Goal: Task Accomplishment & Management: Use online tool/utility

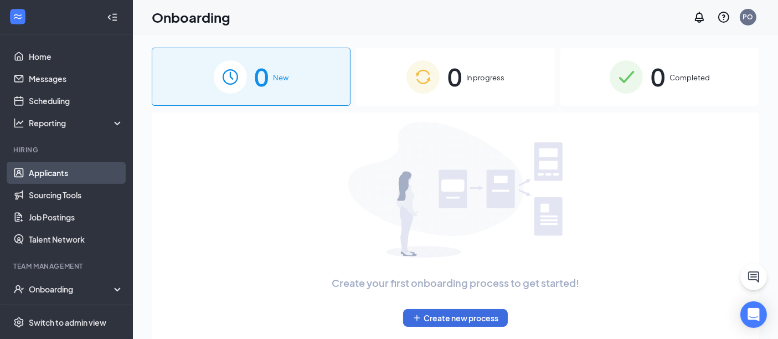
click at [53, 172] on link "Applicants" at bounding box center [76, 173] width 95 height 22
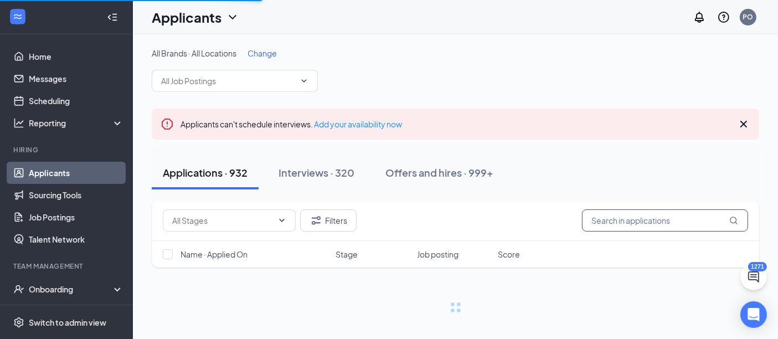
click at [660, 220] on input "text" at bounding box center [665, 220] width 166 height 22
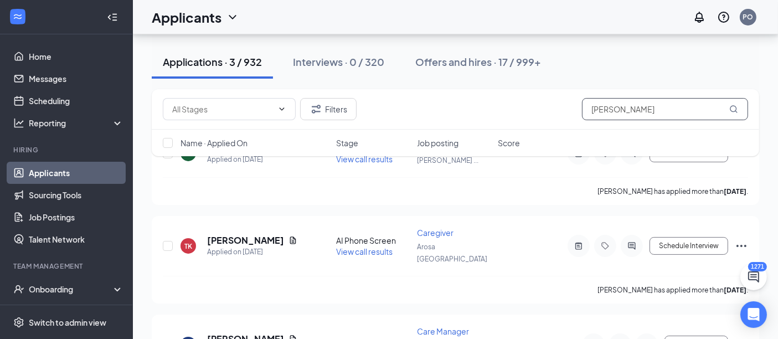
scroll to position [150, 0]
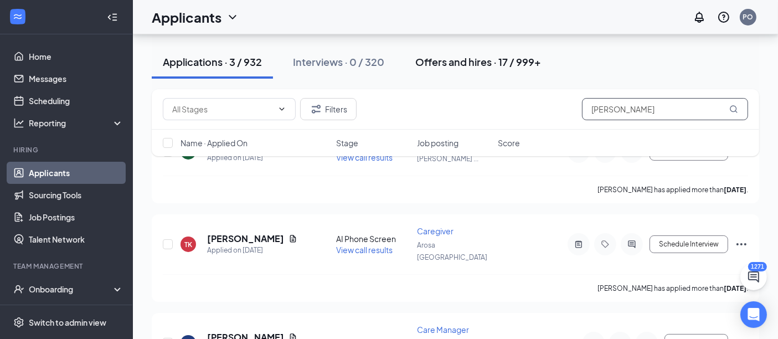
type input "[PERSON_NAME]"
click at [504, 65] on div "Offers and hires · 17 / 999+" at bounding box center [478, 62] width 126 height 14
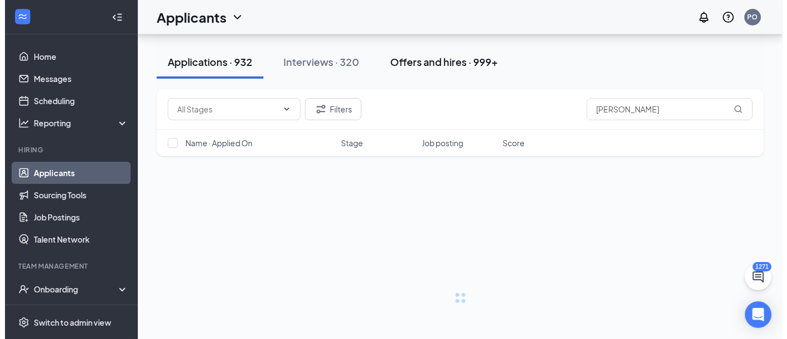
scroll to position [8, 0]
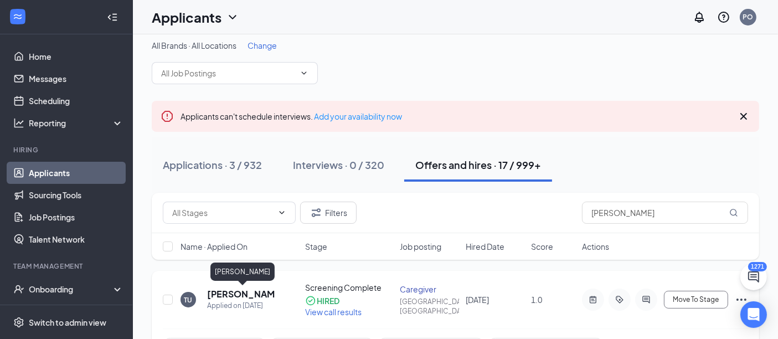
click at [224, 292] on h5 "[PERSON_NAME]" at bounding box center [241, 294] width 68 height 12
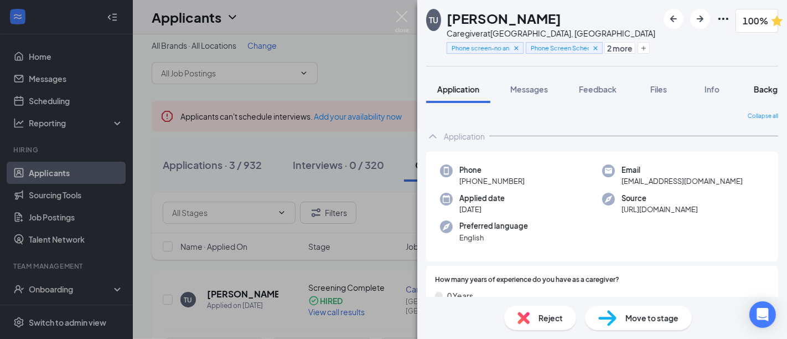
click at [761, 91] on span "Background" at bounding box center [776, 89] width 45 height 10
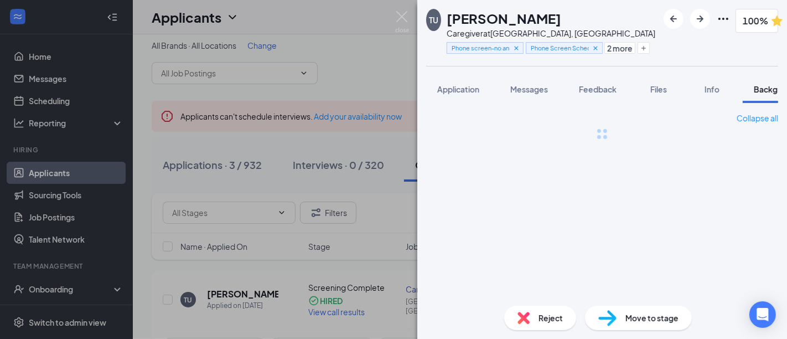
scroll to position [0, 34]
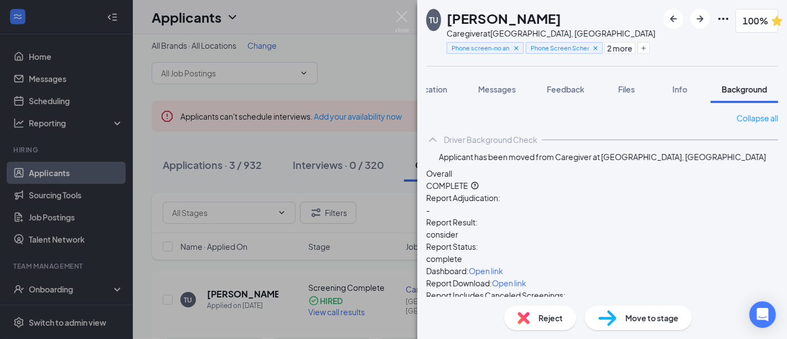
click at [526, 278] on span "Open link" at bounding box center [509, 283] width 34 height 10
click at [402, 11] on img at bounding box center [402, 22] width 14 height 22
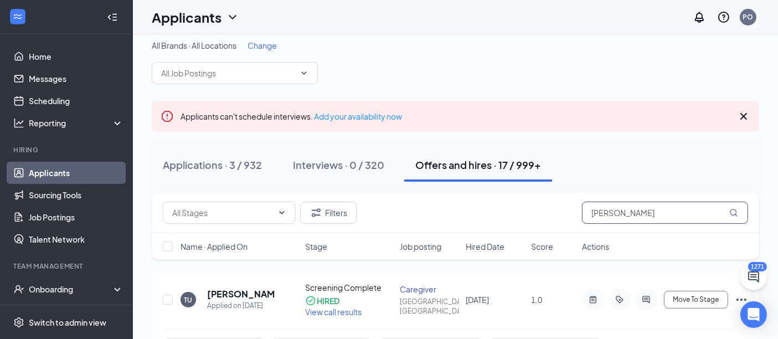
drag, startPoint x: 641, startPoint y: 211, endPoint x: 549, endPoint y: 251, distance: 100.4
click at [549, 251] on div "Filters [PERSON_NAME] Name · Applied On Stage Job posting Hired Date Score Acti…" at bounding box center [455, 226] width 607 height 67
click at [549, 251] on div "Name · Applied On Stage Job posting Hired Date Score Actions" at bounding box center [455, 246] width 607 height 27
drag, startPoint x: 647, startPoint y: 215, endPoint x: 482, endPoint y: 214, distance: 165.5
click at [482, 214] on div "Filters [PERSON_NAME]" at bounding box center [455, 213] width 585 height 22
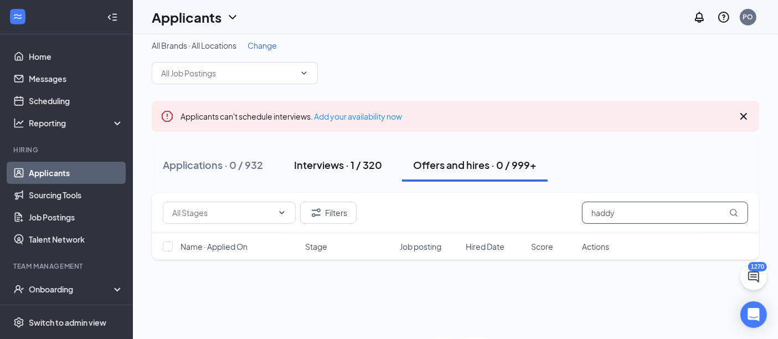
type input "haddy"
click at [329, 167] on div "Interviews · 1 / 320" at bounding box center [338, 165] width 88 height 14
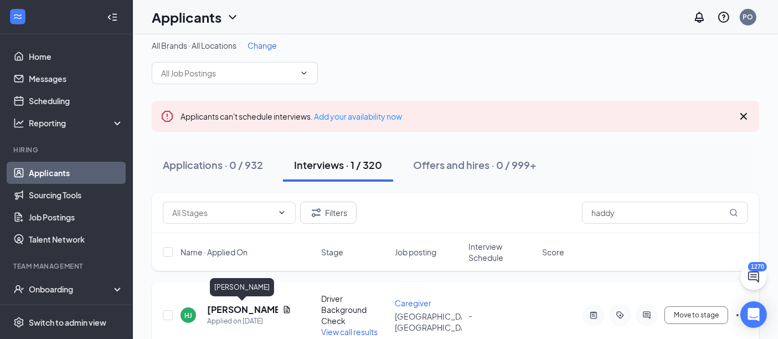
click at [252, 309] on h5 "[PERSON_NAME]" at bounding box center [242, 309] width 71 height 12
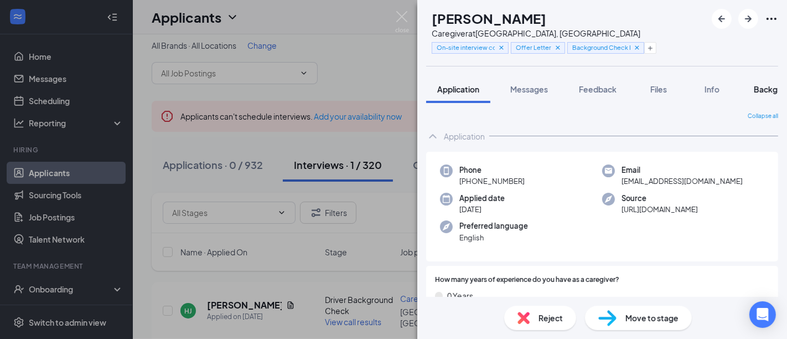
click at [767, 89] on span "Background" at bounding box center [776, 89] width 45 height 10
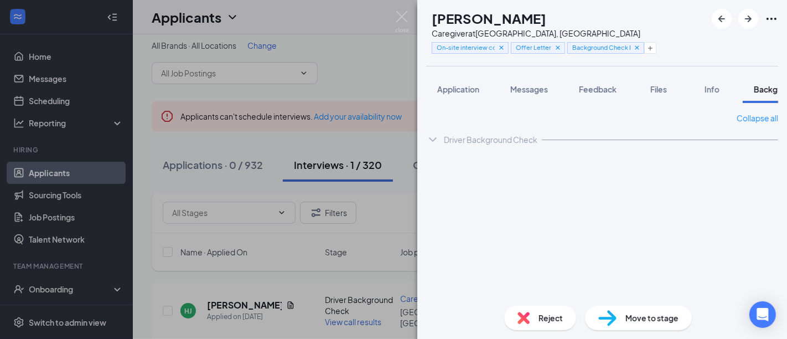
scroll to position [0, 34]
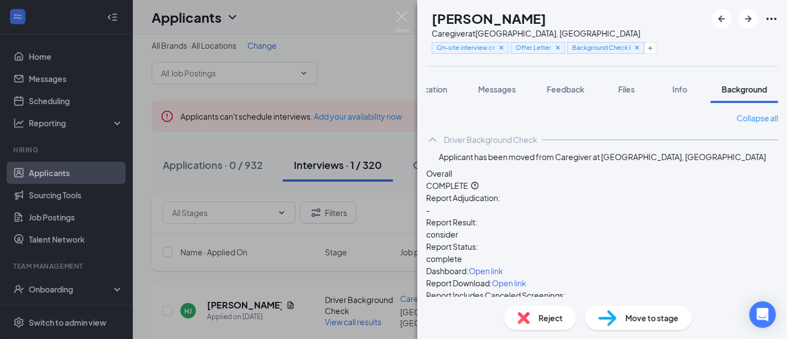
click at [526, 278] on span "Open link" at bounding box center [509, 283] width 34 height 10
